Goal: Communication & Community: Answer question/provide support

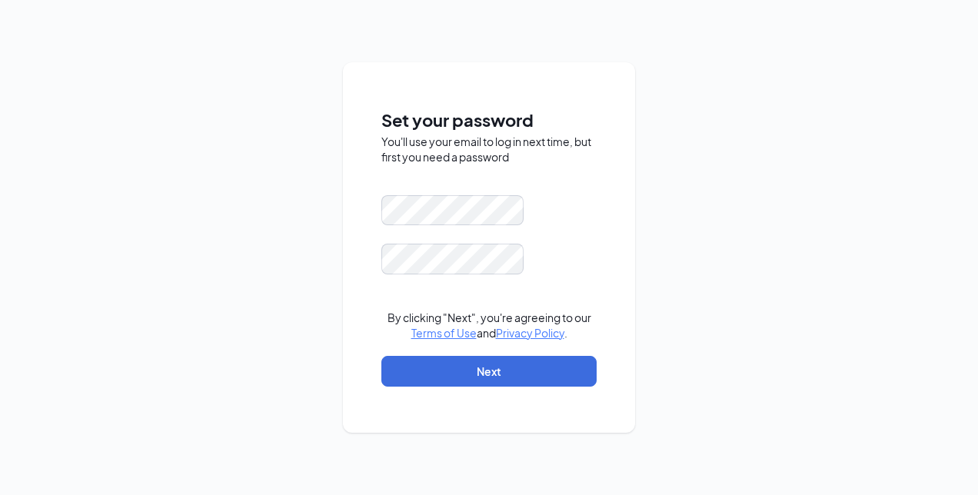
click at [502, 218] on keeper-lock "Open Keeper Popup" at bounding box center [502, 211] width 18 height 18
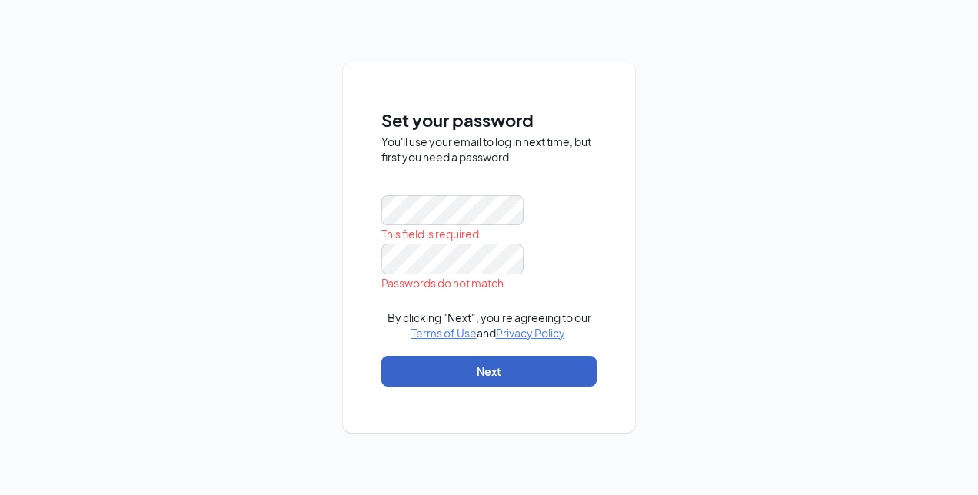
click at [471, 368] on button "Next" at bounding box center [488, 371] width 215 height 31
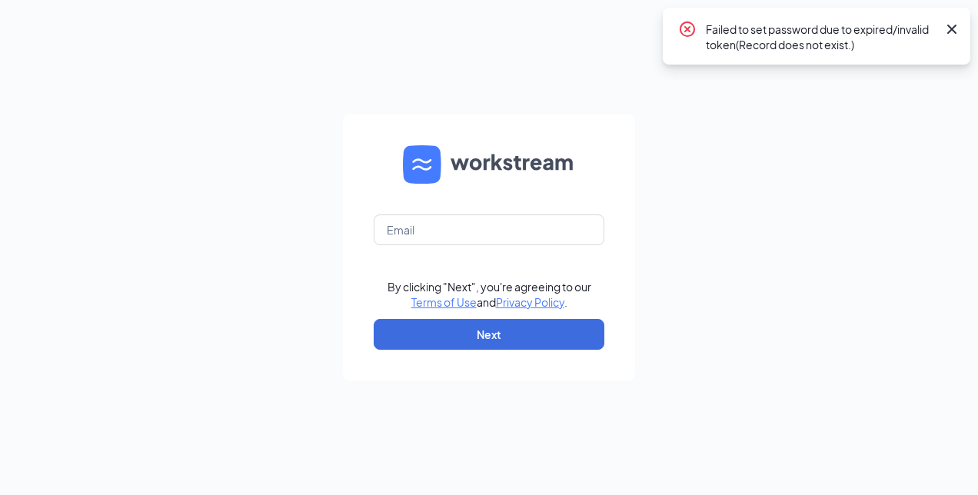
click at [590, 228] on keeper-lock "Open Keeper Popup" at bounding box center [583, 230] width 18 height 18
type input "srhodd@cowgirlcreamery.com"
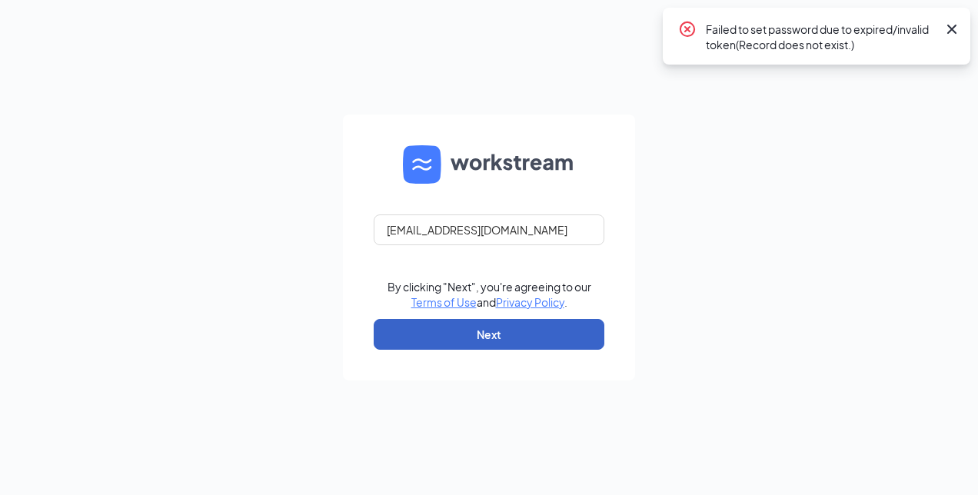
click at [498, 336] on button "Next" at bounding box center [489, 334] width 231 height 31
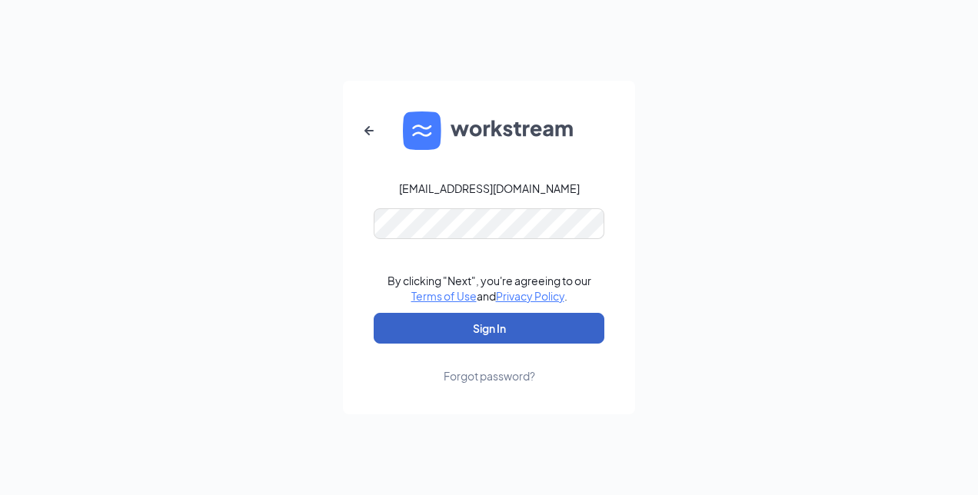
click at [505, 335] on button "Sign In" at bounding box center [489, 328] width 231 height 31
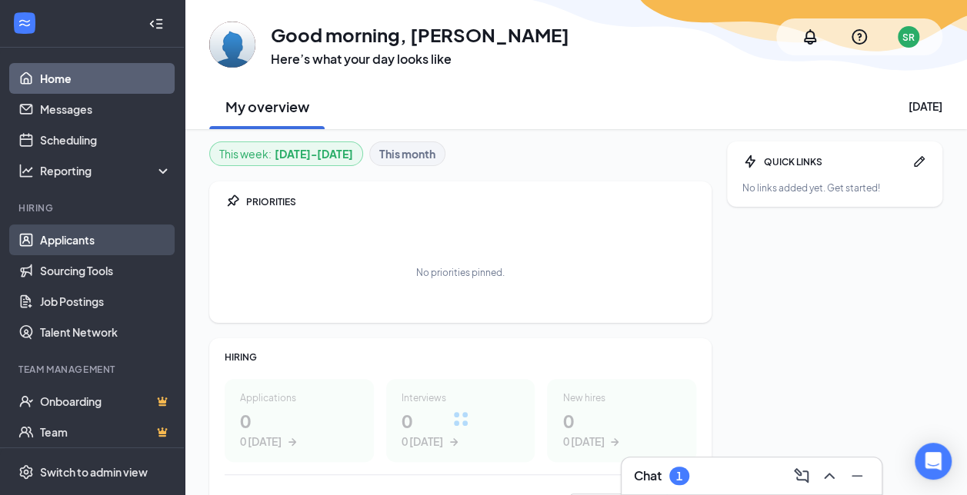
click at [61, 240] on link "Applicants" at bounding box center [106, 240] width 132 height 31
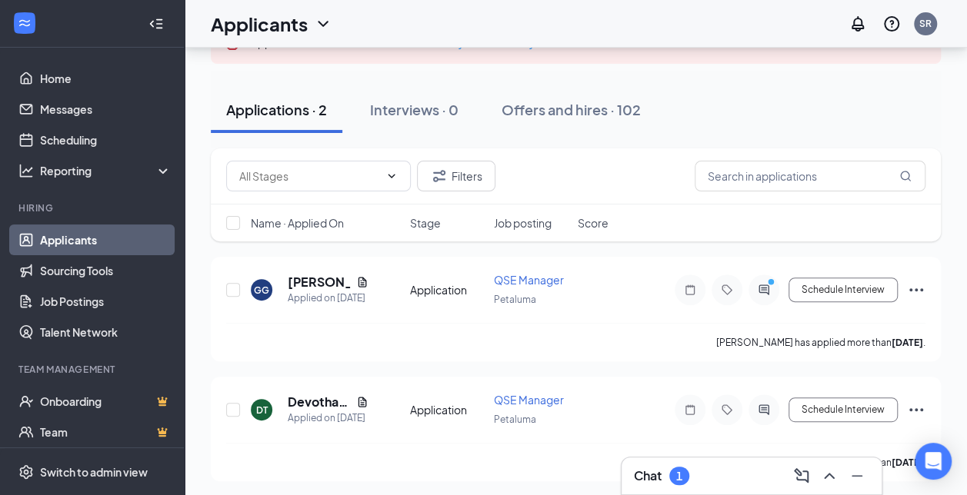
scroll to position [131, 0]
click at [665, 474] on div "Chat 1" at bounding box center [661, 476] width 55 height 18
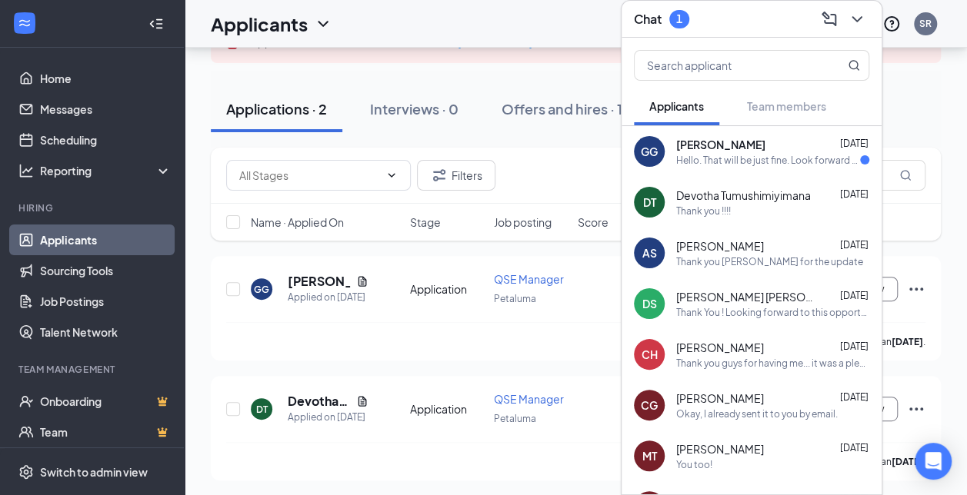
click at [705, 162] on div "Hello. That will be just fine. Look forward to speaking with them all. Thank you" at bounding box center [768, 160] width 184 height 13
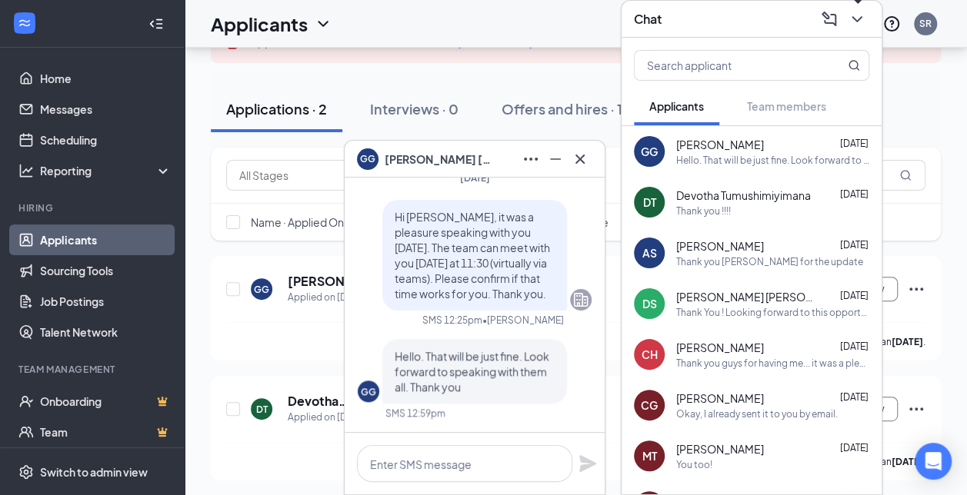
click at [854, 22] on icon "ChevronDown" at bounding box center [857, 19] width 18 height 18
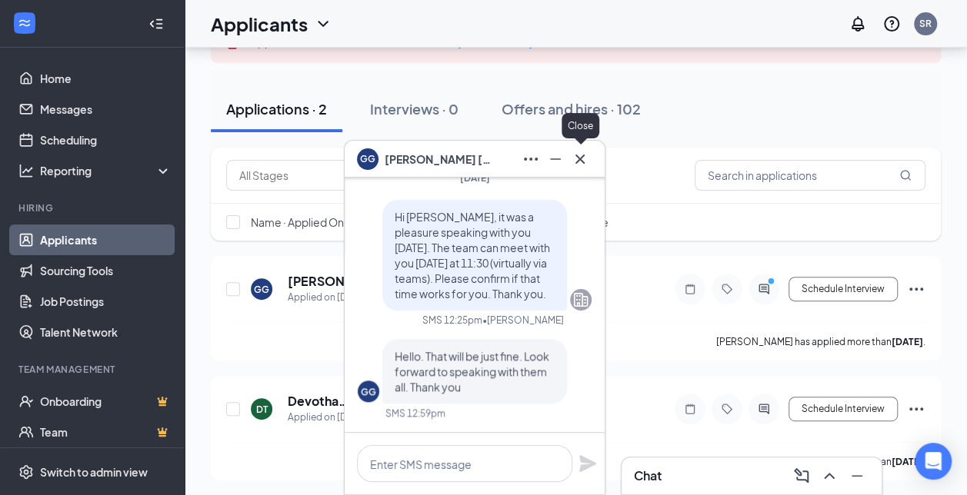
click at [574, 161] on icon "Cross" at bounding box center [580, 159] width 18 height 18
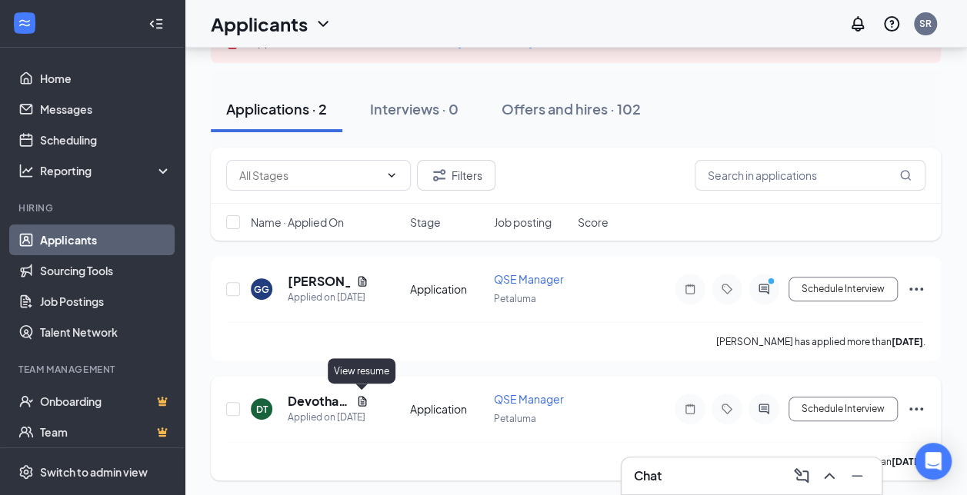
click at [360, 395] on icon "Document" at bounding box center [362, 401] width 12 height 12
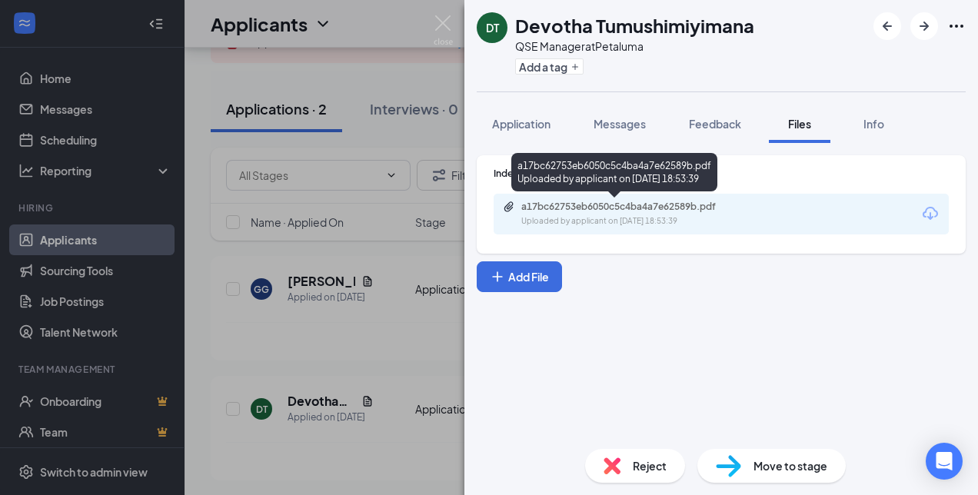
click at [628, 218] on div "Uploaded by applicant on [DATE] 18:53:39" at bounding box center [636, 221] width 231 height 12
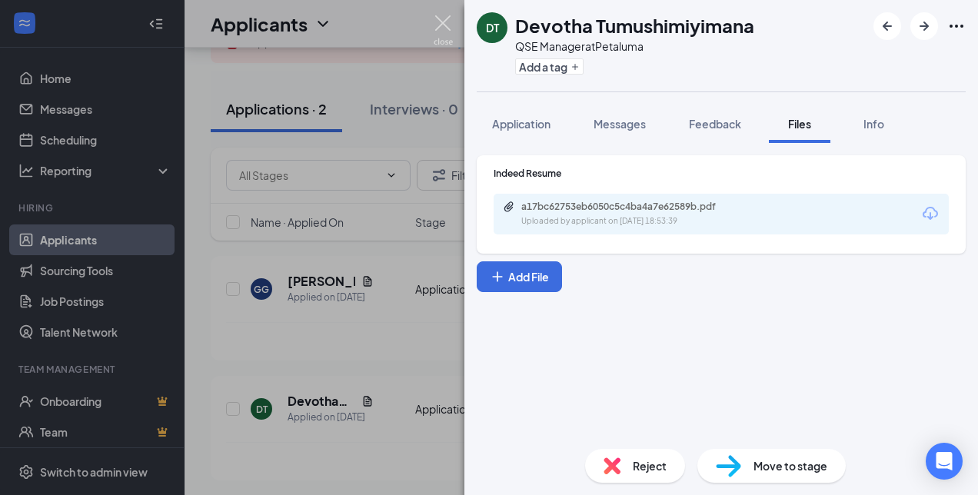
click at [437, 25] on img at bounding box center [443, 30] width 19 height 30
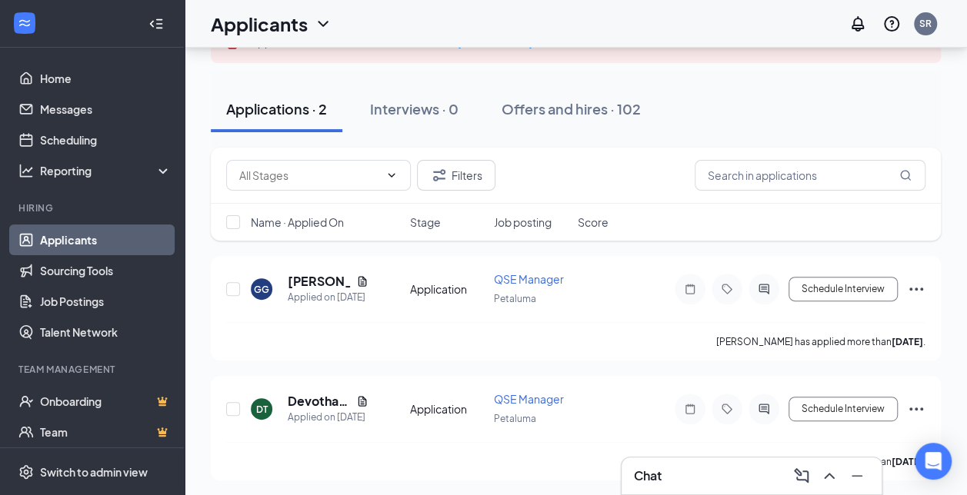
click at [664, 468] on div "Chat" at bounding box center [751, 476] width 235 height 25
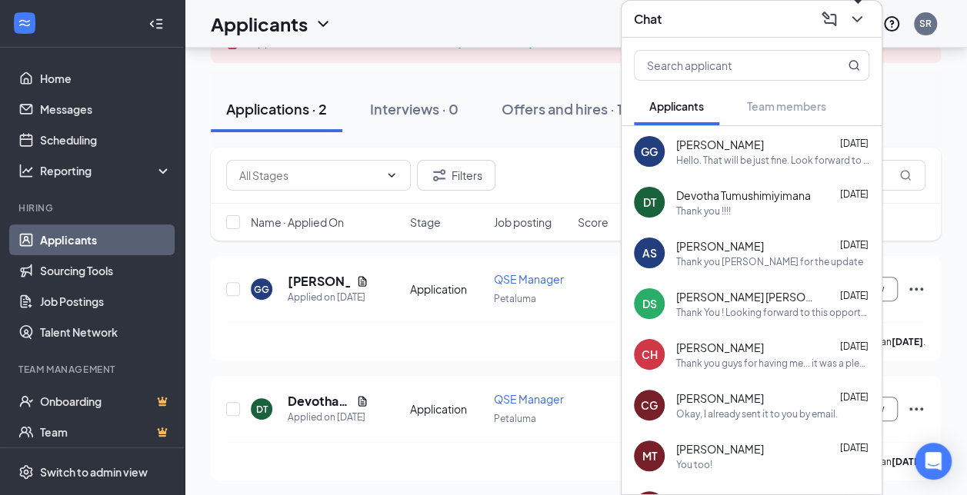
click at [861, 15] on icon "ChevronDown" at bounding box center [857, 19] width 18 height 18
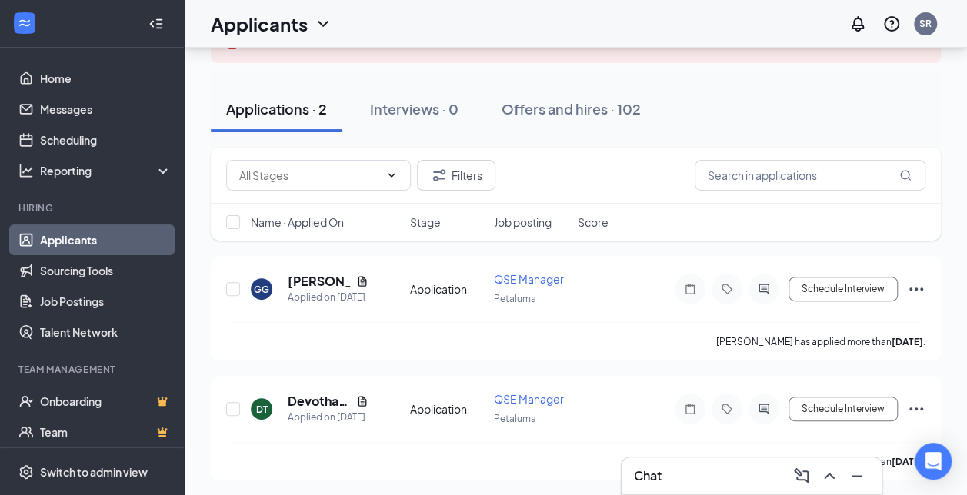
click at [706, 455] on p "Devotha Tumushimiyimana has applied more than [DATE] ." at bounding box center [800, 461] width 250 height 13
click at [702, 473] on div "Chat" at bounding box center [751, 476] width 235 height 25
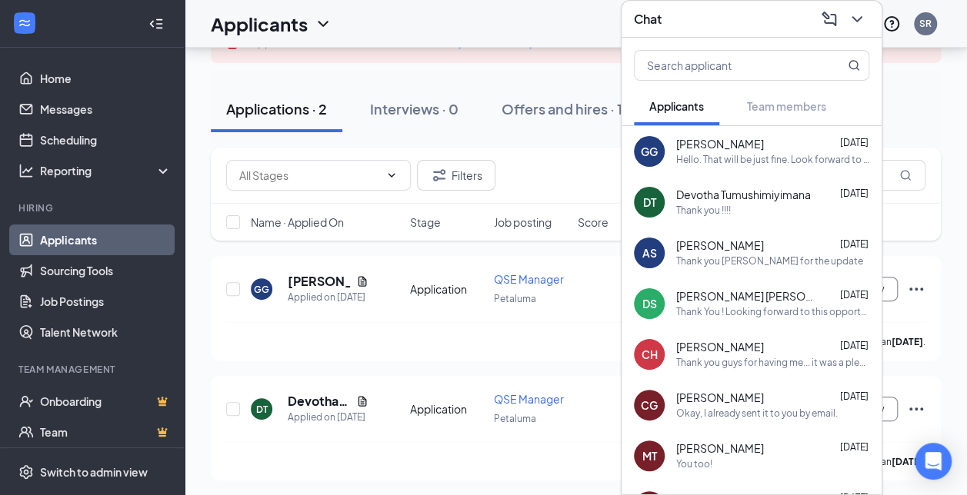
click at [741, 157] on div "Hello. That will be just fine. Look forward to speaking with them all. Thank you" at bounding box center [772, 160] width 193 height 13
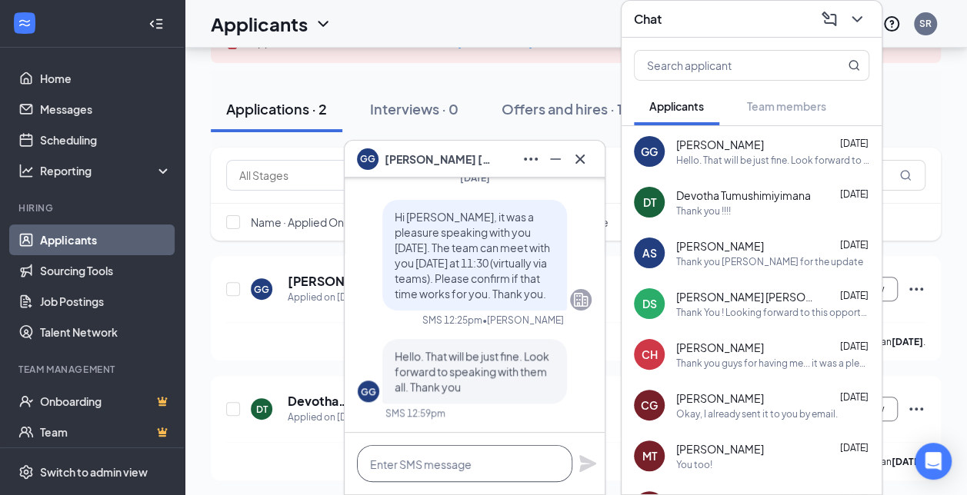
click at [418, 468] on textarea at bounding box center [464, 463] width 215 height 37
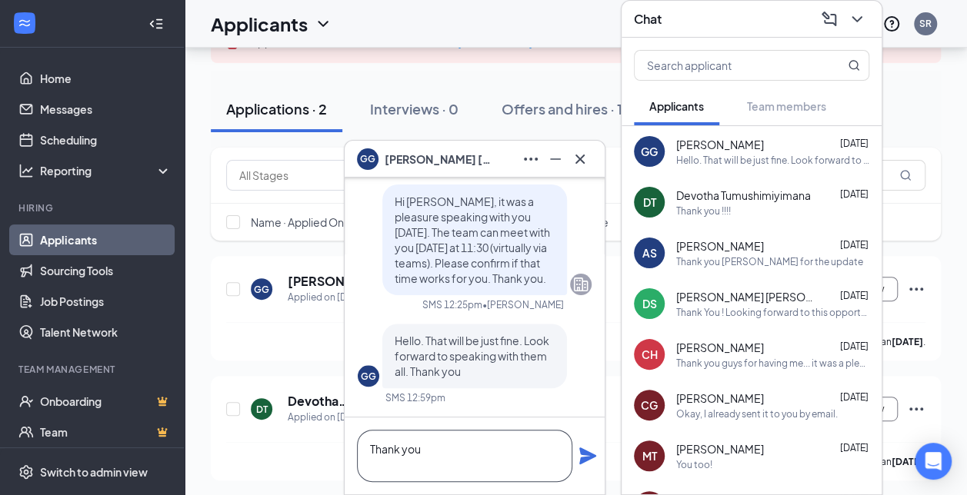
type textarea "Thank you"
click at [589, 453] on icon "Plane" at bounding box center [587, 456] width 17 height 17
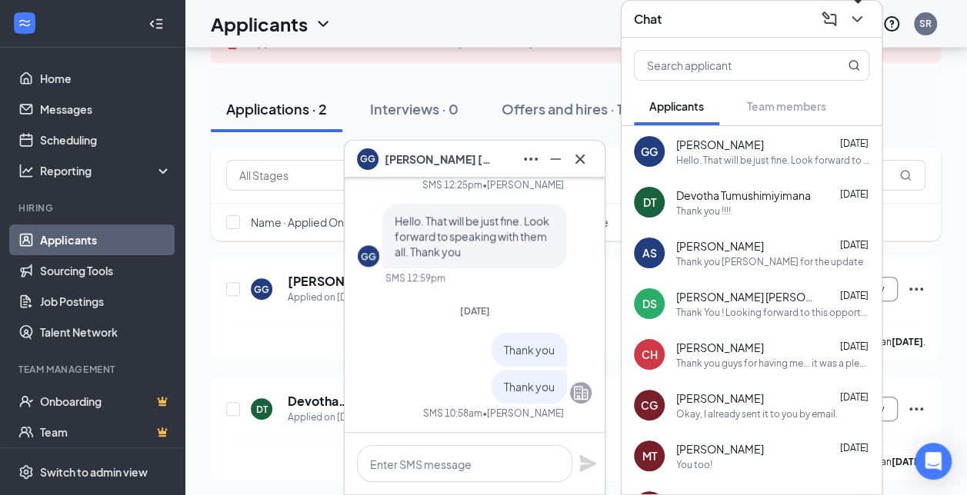
click at [857, 17] on icon "ChevronDown" at bounding box center [857, 19] width 18 height 18
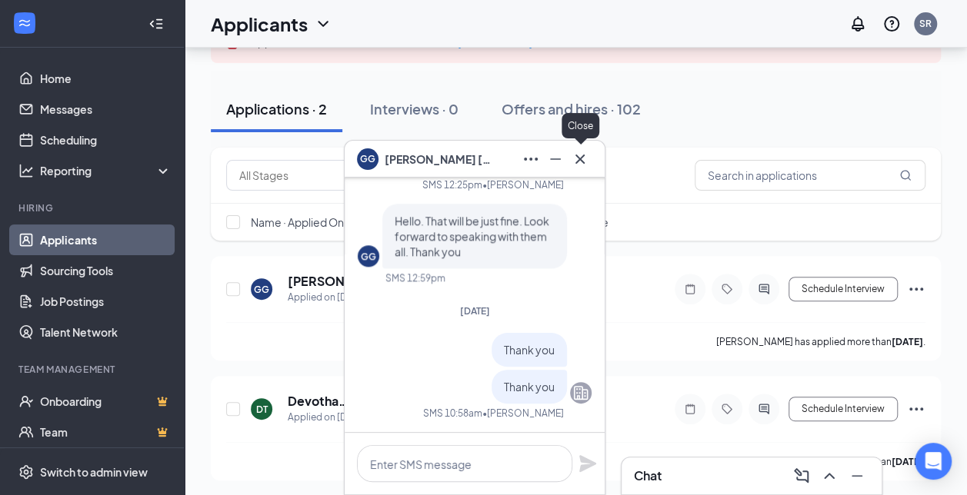
click at [576, 160] on icon "Cross" at bounding box center [580, 159] width 18 height 18
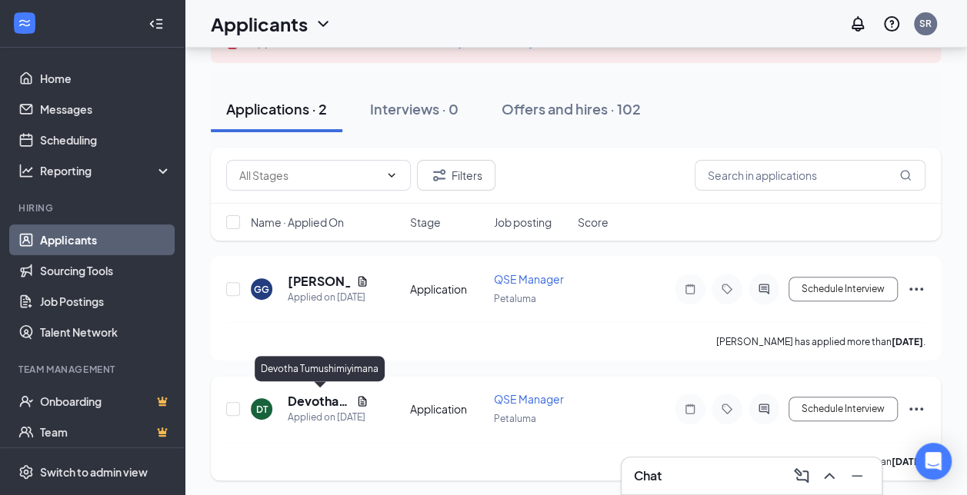
click at [323, 400] on h5 "Devotha Tumushimiyimana" at bounding box center [319, 401] width 62 height 17
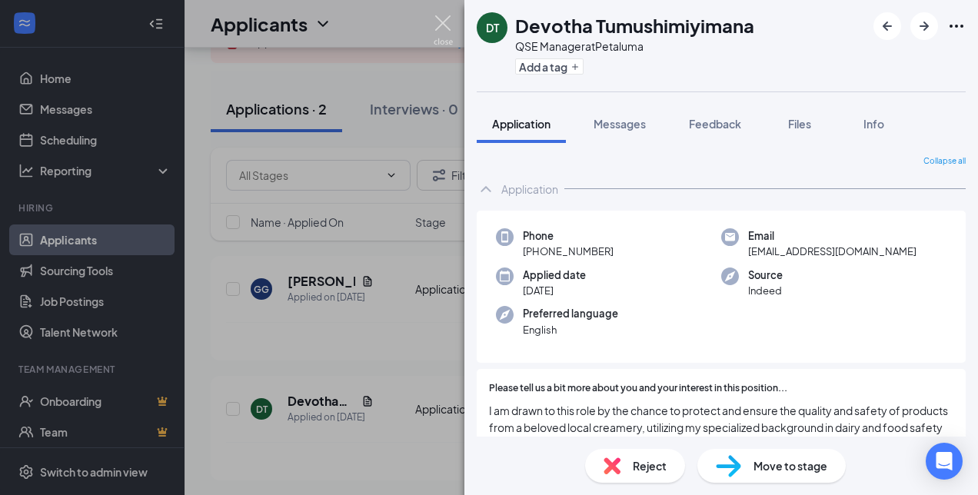
click at [452, 26] on img at bounding box center [443, 30] width 19 height 30
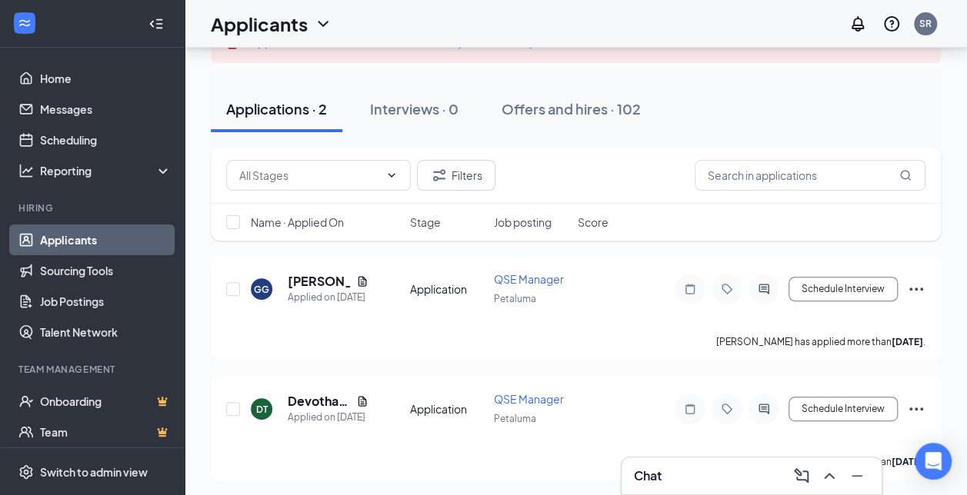
click at [706, 478] on div "Chat" at bounding box center [751, 476] width 235 height 25
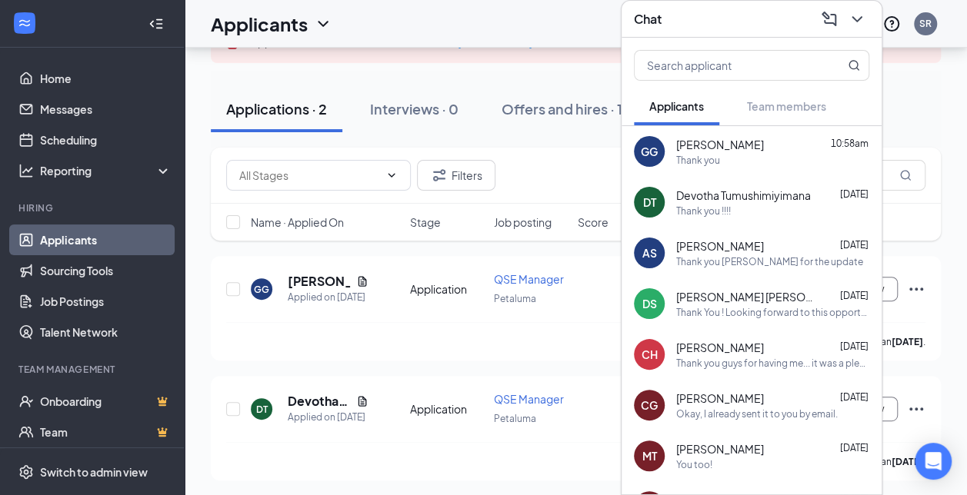
click at [721, 197] on span "Devotha Tumushimiyimana" at bounding box center [743, 195] width 135 height 15
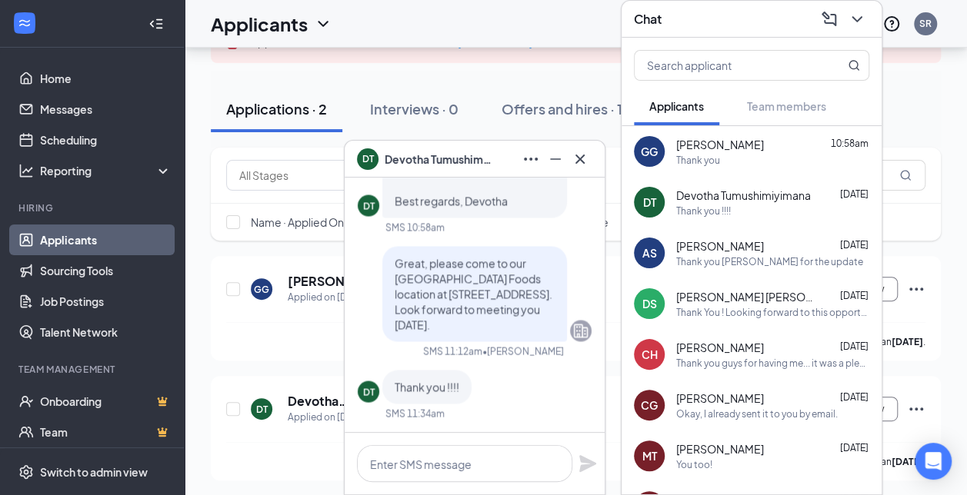
scroll to position [-154, 0]
